Goal: Information Seeking & Learning: Learn about a topic

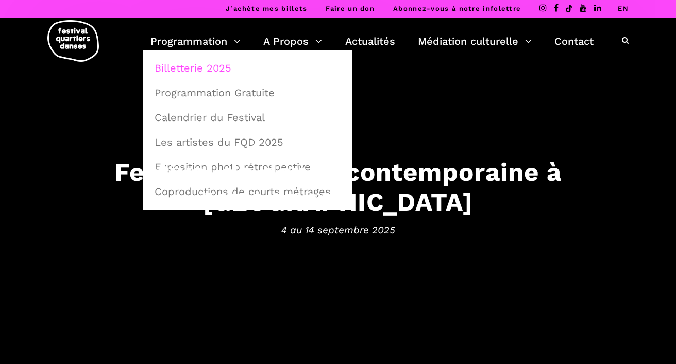
click at [195, 65] on link "Billetterie 2025" at bounding box center [247, 68] width 198 height 24
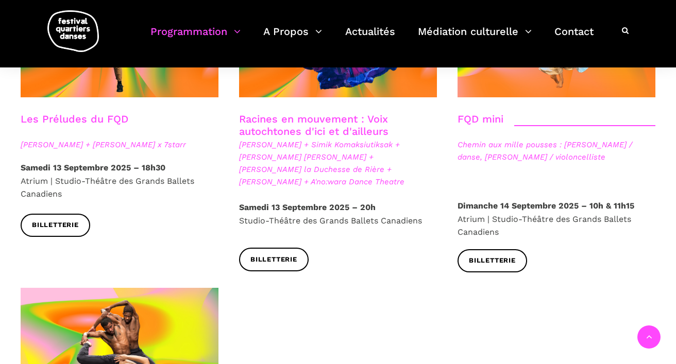
scroll to position [1584, 0]
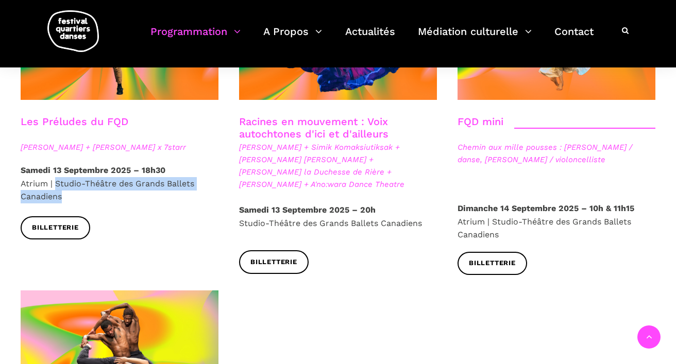
drag, startPoint x: 66, startPoint y: 166, endPoint x: 55, endPoint y: 152, distance: 18.3
click at [55, 164] on p "Samedi 13 Septembre 2025 – 18h30 Atrium | Studio-Théâtre des Grands Ballets Can…" at bounding box center [120, 184] width 198 height 40
copy p "Studio-Théâtre des Grands Ballets Canadiens"
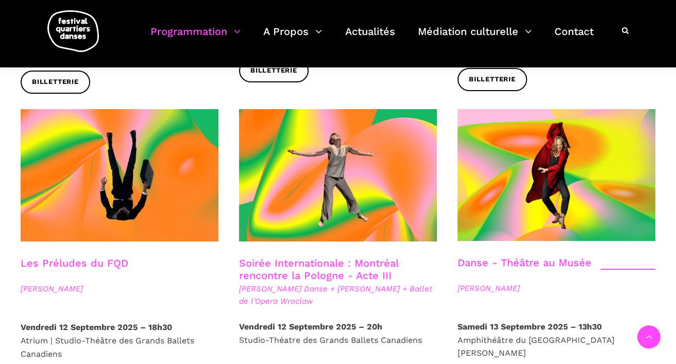
scroll to position [1130, 0]
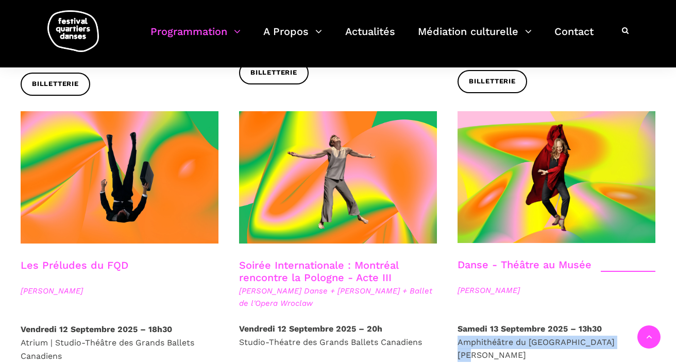
drag, startPoint x: 625, startPoint y: 319, endPoint x: 458, endPoint y: 321, distance: 167.4
click at [458, 323] on p "Samedi 13 Septembre 2025 – 13h30 Amphithéâtre du Musée McCord Stewart" at bounding box center [556, 343] width 198 height 40
copy p "Amphithéâtre du Musée McCord Stewart"
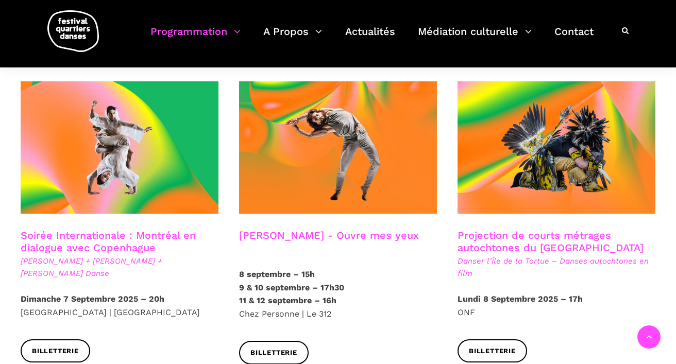
scroll to position [554, 0]
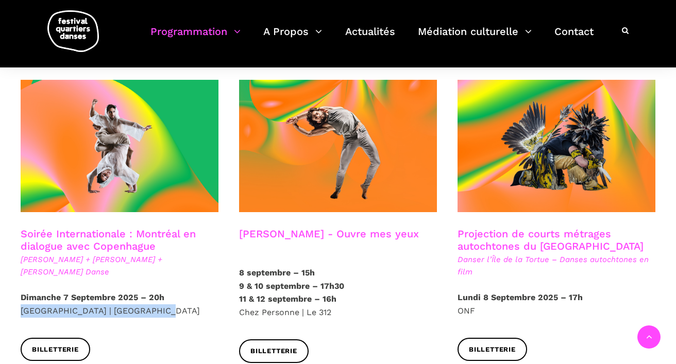
drag, startPoint x: 155, startPoint y: 297, endPoint x: 19, endPoint y: 301, distance: 135.6
click at [19, 301] on div "Dimanche 7 Septembre 2025 – 20h Cinquième Salle | Place des Arts" at bounding box center [119, 314] width 218 height 47
copy p "Cinquième Salle | Place des Arts"
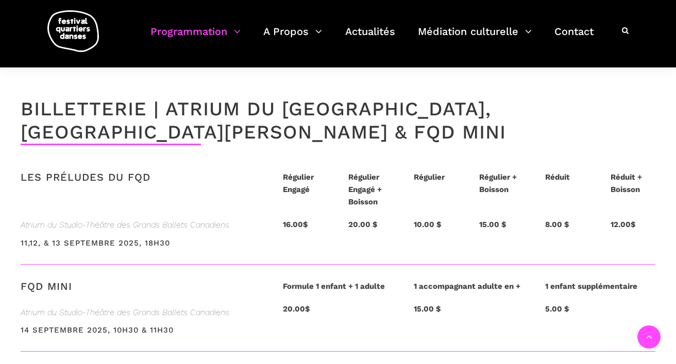
scroll to position [2396, 0]
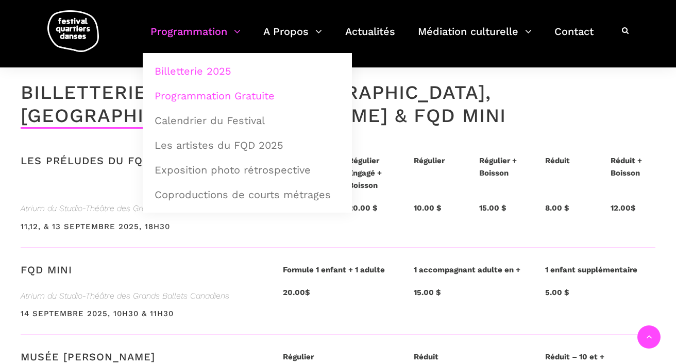
click at [211, 93] on link "Programmation Gratuite" at bounding box center [247, 96] width 198 height 24
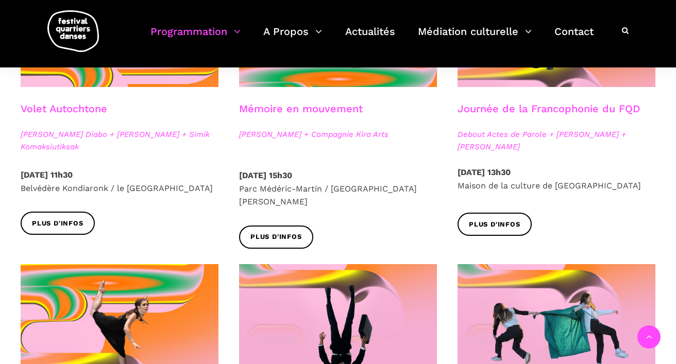
scroll to position [699, 0]
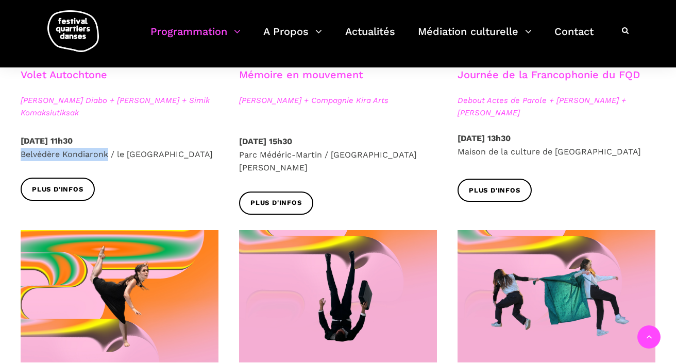
drag, startPoint x: 108, startPoint y: 158, endPoint x: 22, endPoint y: 158, distance: 86.0
click at [22, 158] on p "[DATE] 11h30 Belvédère Kondiaronk / [GEOGRAPHIC_DATA]" at bounding box center [120, 147] width 198 height 26
copy p "Belvédère Kondiaronk"
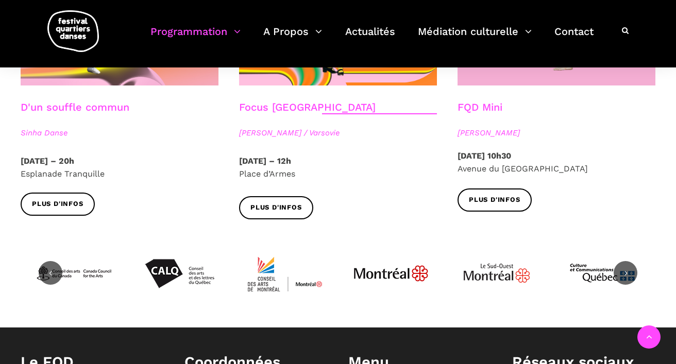
scroll to position [1253, 0]
